Goal: Find specific page/section: Find specific page/section

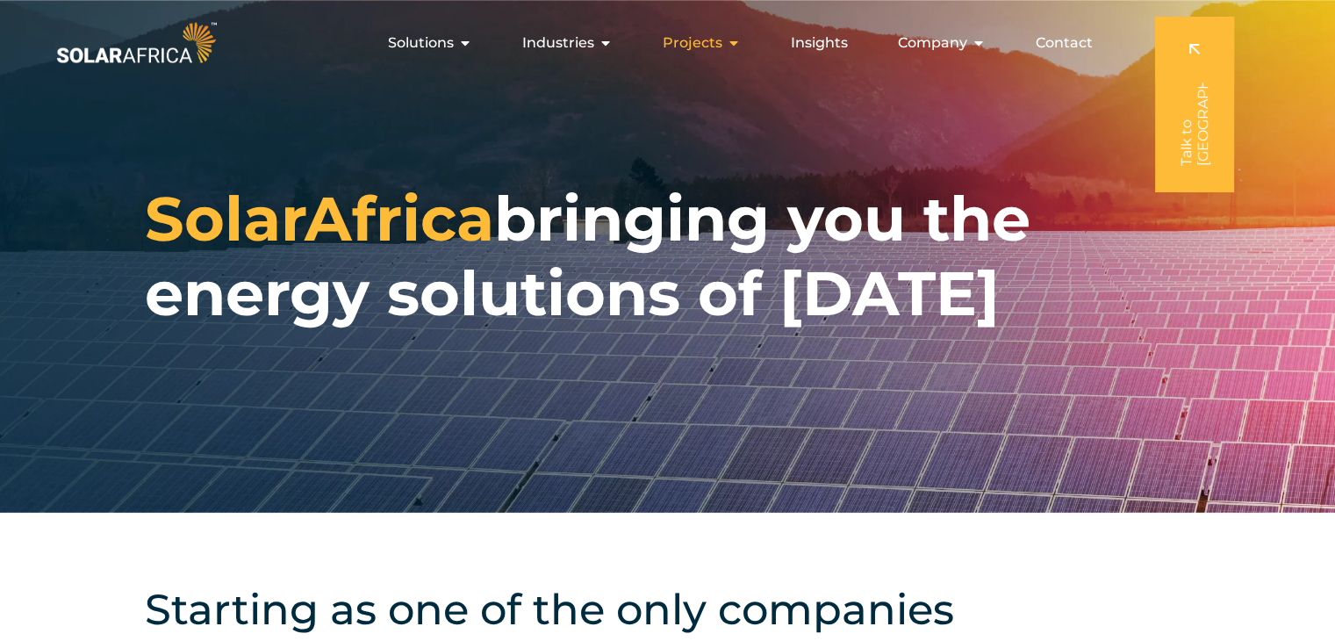
click at [732, 44] on icon "Menu" at bounding box center [734, 43] width 14 height 14
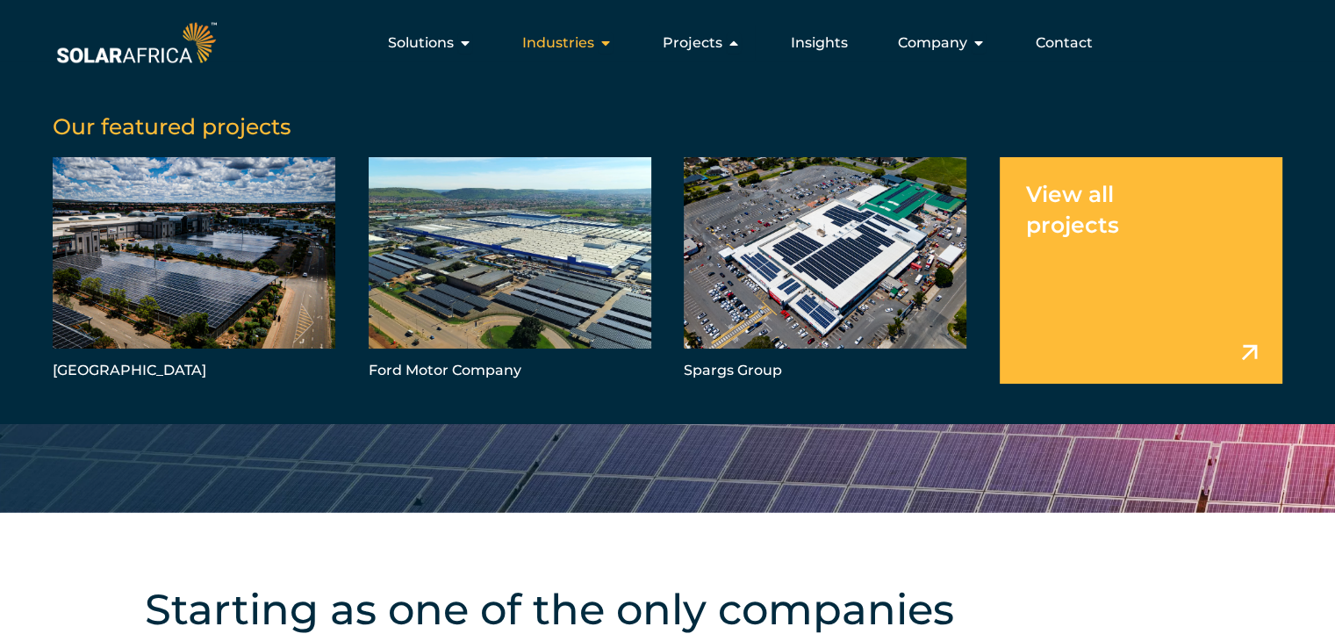
click at [598, 46] on div "Industries Close Industries Open Industries" at bounding box center [567, 42] width 118 height 35
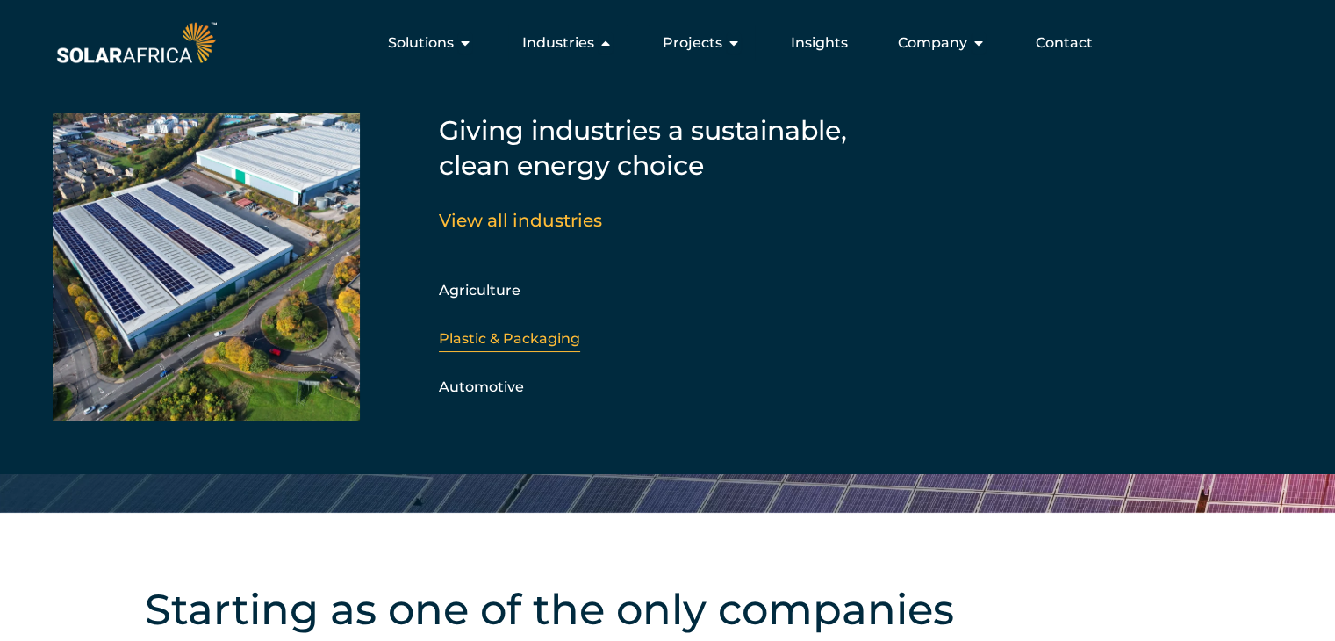
click at [509, 344] on link "Plastic & Packaging" at bounding box center [509, 338] width 141 height 17
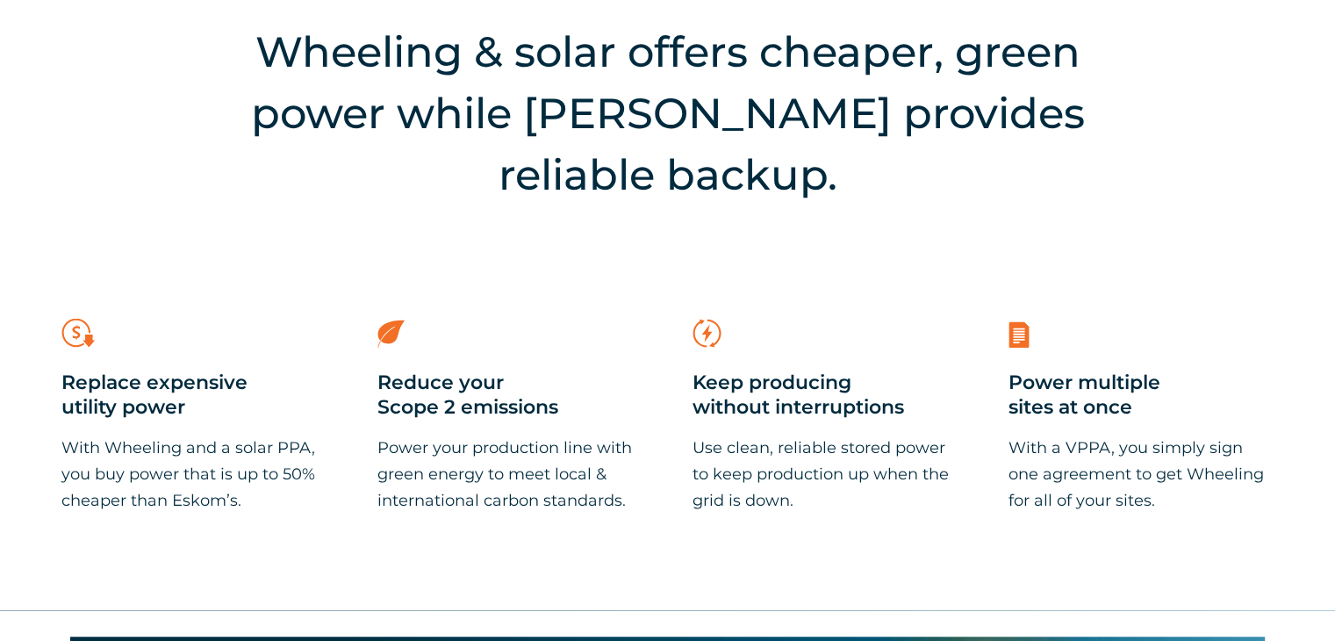
scroll to position [1302, 0]
